Goal: Navigation & Orientation: Find specific page/section

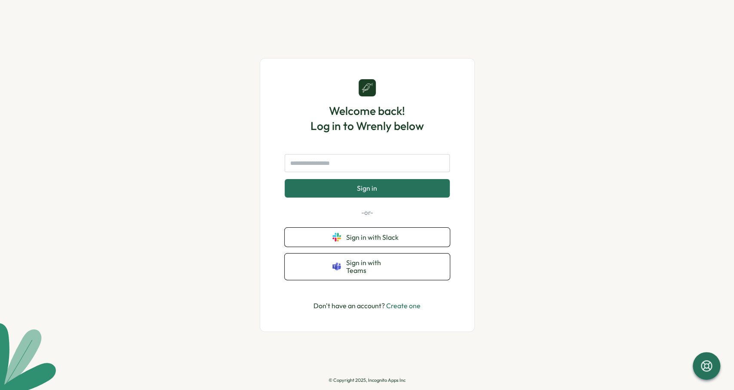
click at [389, 238] on span "Sign in with Slack" at bounding box center [374, 237] width 56 height 8
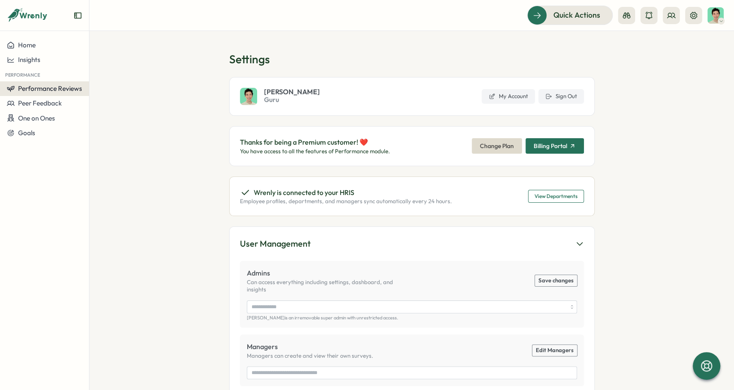
click at [60, 89] on span "Performance Reviews" at bounding box center [50, 88] width 64 height 8
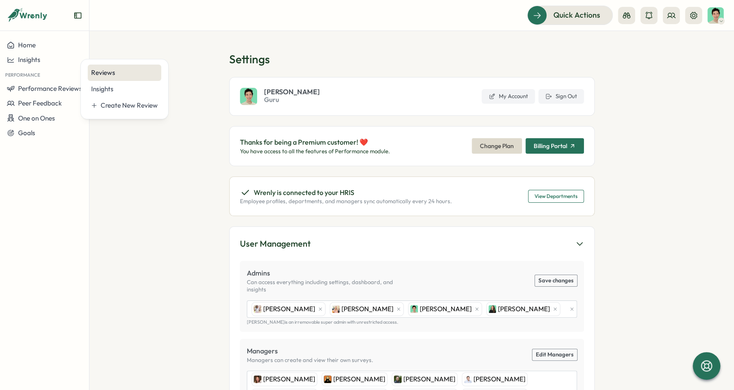
click at [111, 69] on div "Reviews" at bounding box center [124, 72] width 67 height 9
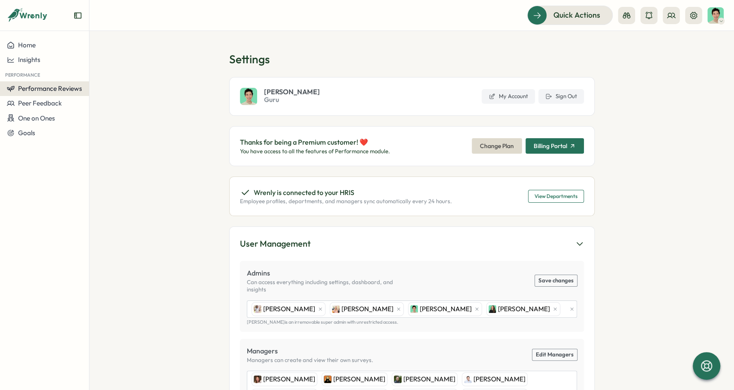
click at [59, 86] on span "Performance Reviews" at bounding box center [50, 88] width 64 height 8
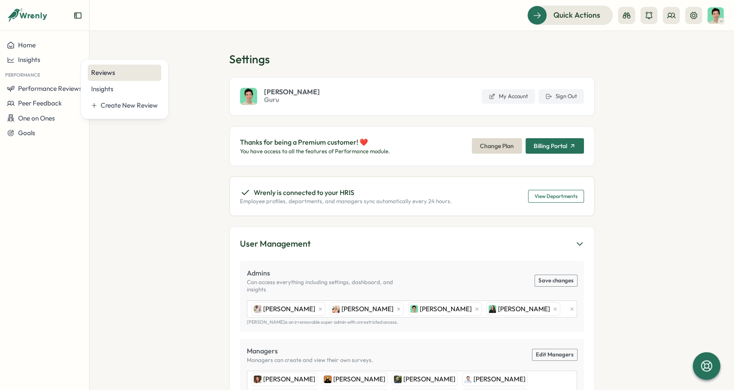
click at [118, 75] on div "Reviews" at bounding box center [124, 72] width 67 height 9
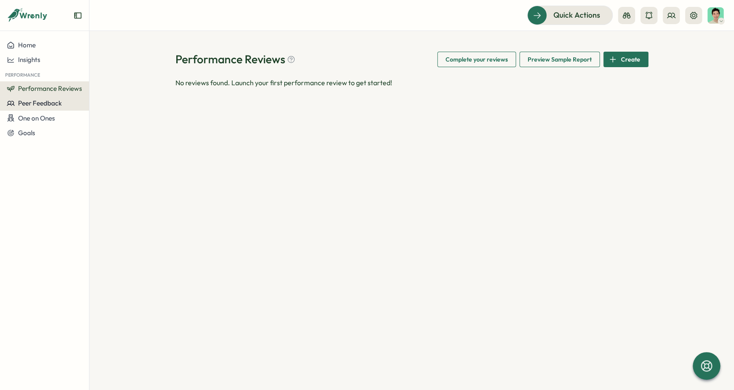
click at [61, 106] on span "Peer Feedback" at bounding box center [40, 103] width 44 height 8
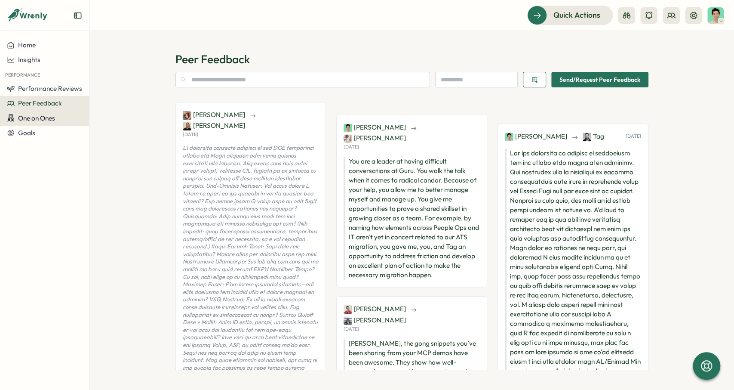
click at [63, 118] on div "One on Ones" at bounding box center [44, 118] width 75 height 8
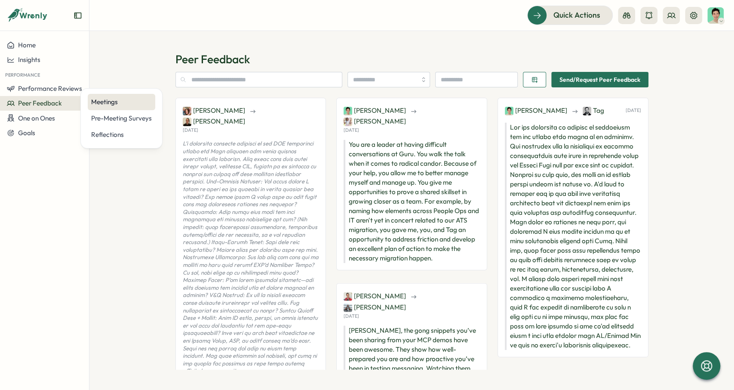
click at [113, 108] on div "Meetings" at bounding box center [122, 102] width 68 height 16
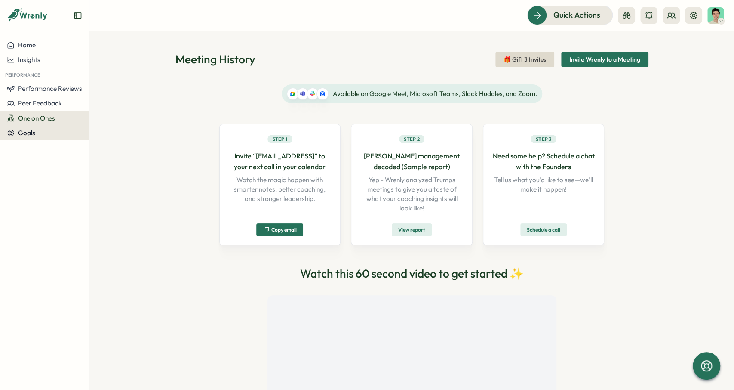
click at [54, 134] on div "Goals" at bounding box center [44, 133] width 75 height 8
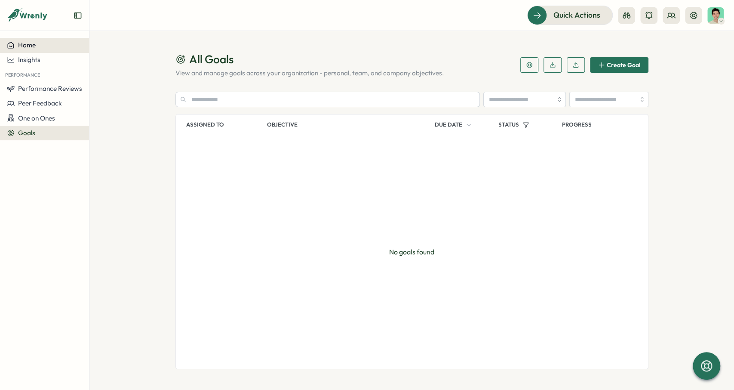
click at [64, 49] on button "Home" at bounding box center [44, 45] width 89 height 15
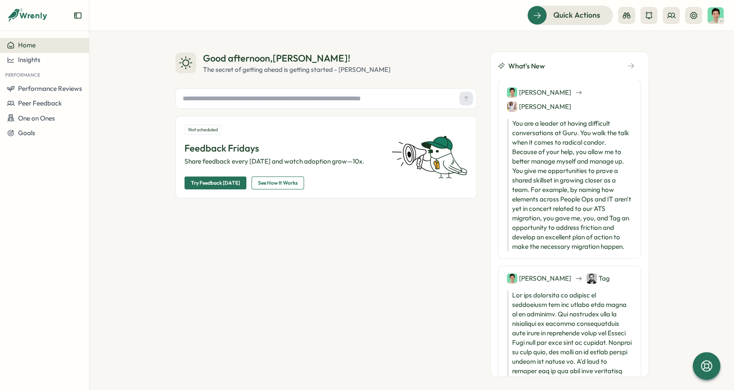
click at [115, 149] on div "Good afternoon , Matthew ! The secret of getting ahead is getting started - Mar…" at bounding box center [411, 210] width 645 height 359
